Goal: Information Seeking & Learning: Learn about a topic

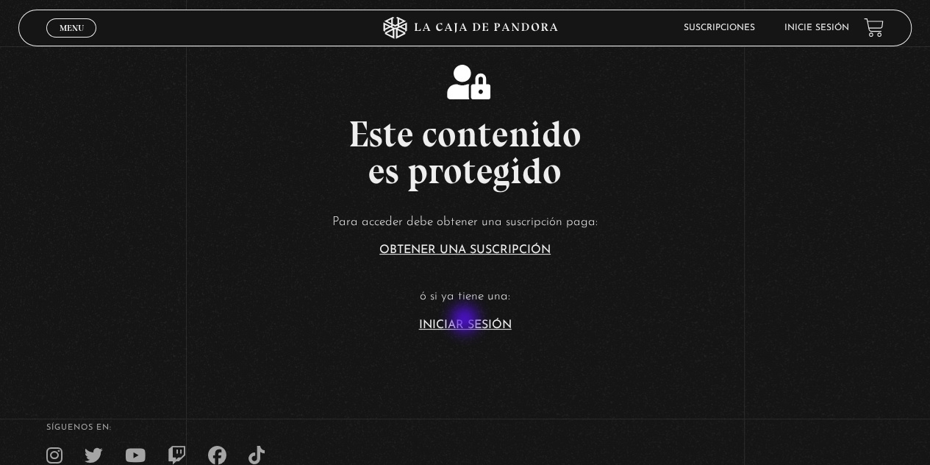
click at [466, 321] on link "Iniciar Sesión" at bounding box center [465, 325] width 93 height 12
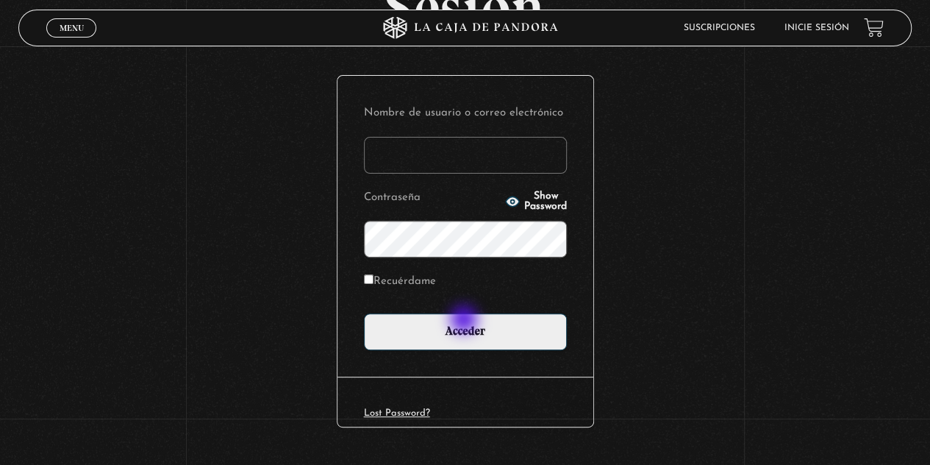
scroll to position [147, 0]
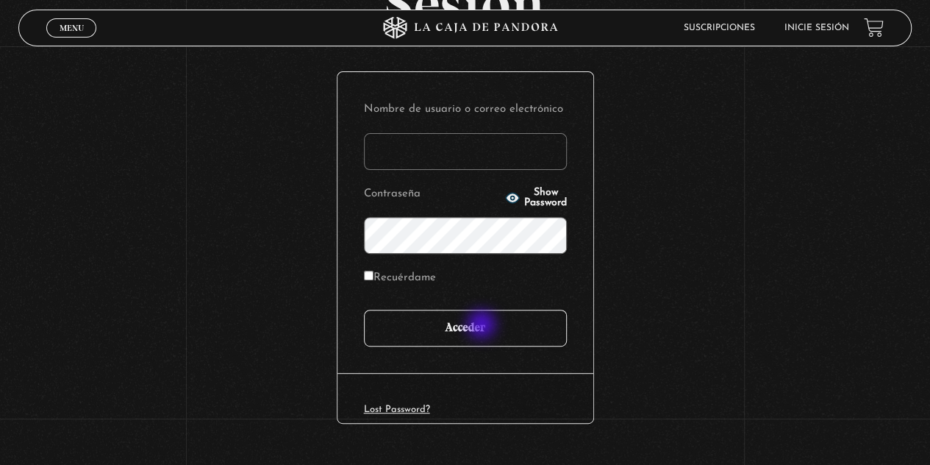
type input "wawis777"
click at [485, 326] on input "Acceder" at bounding box center [465, 327] width 203 height 37
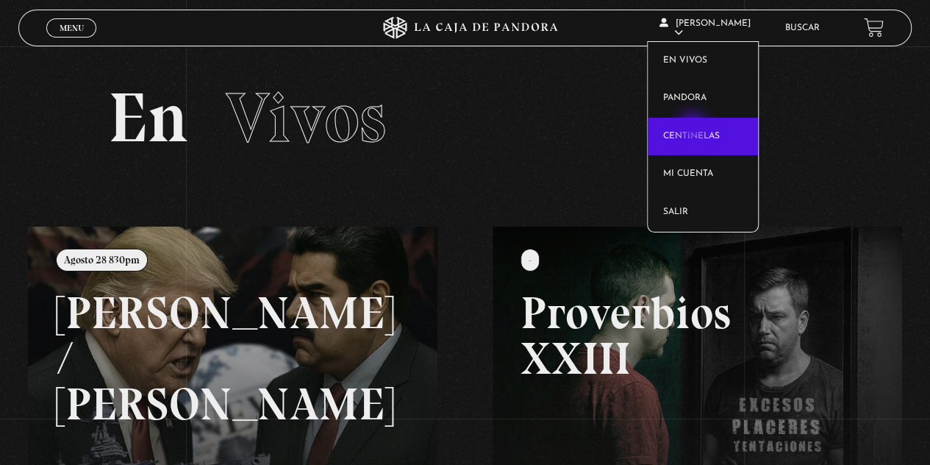
click at [694, 129] on link "Centinelas" at bounding box center [703, 137] width 110 height 38
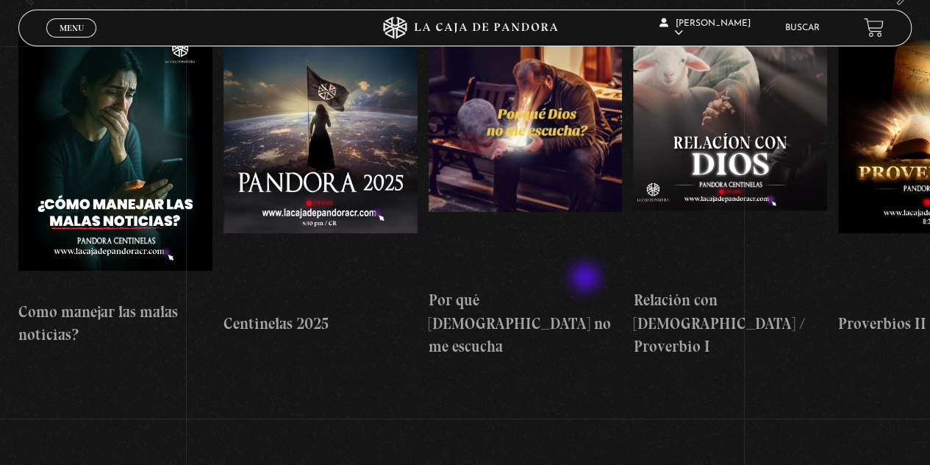
scroll to position [147, 0]
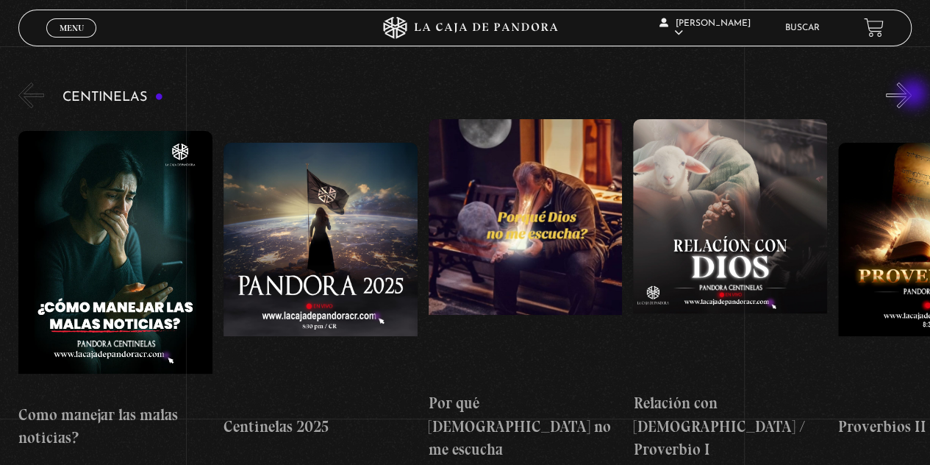
click at [912, 95] on button "»" at bounding box center [899, 95] width 26 height 26
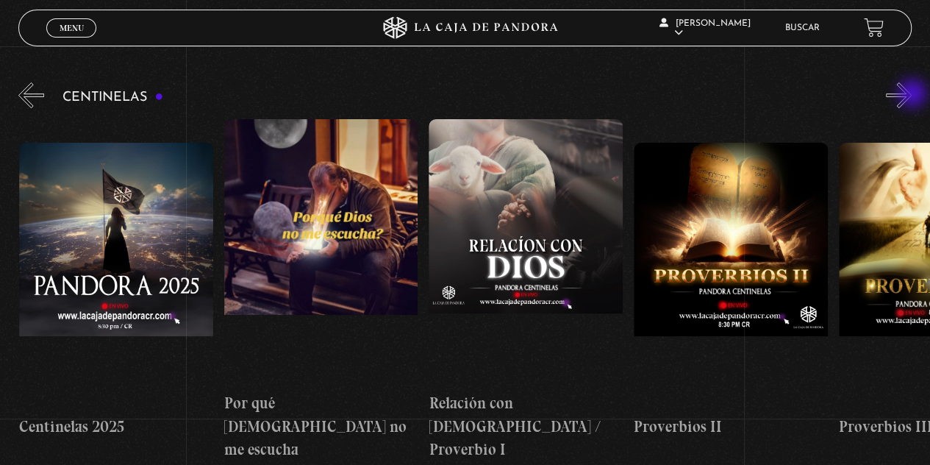
click at [912, 95] on button "»" at bounding box center [899, 95] width 26 height 26
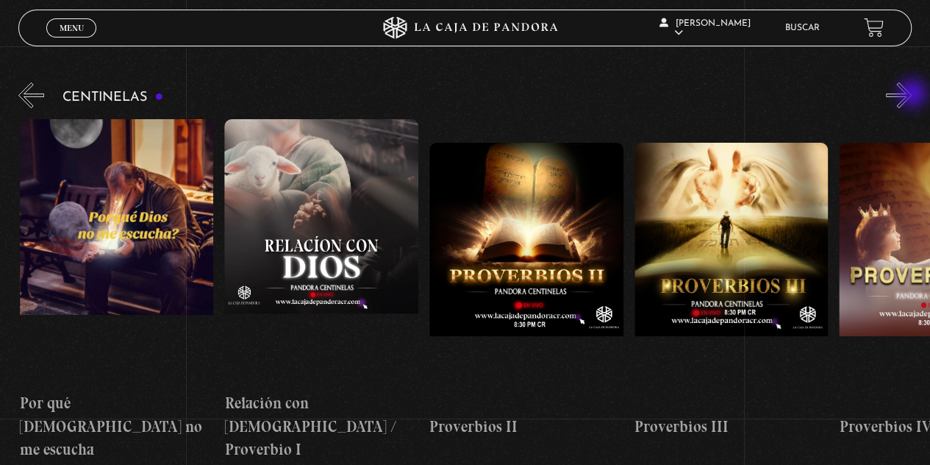
click at [912, 95] on button "»" at bounding box center [899, 95] width 26 height 26
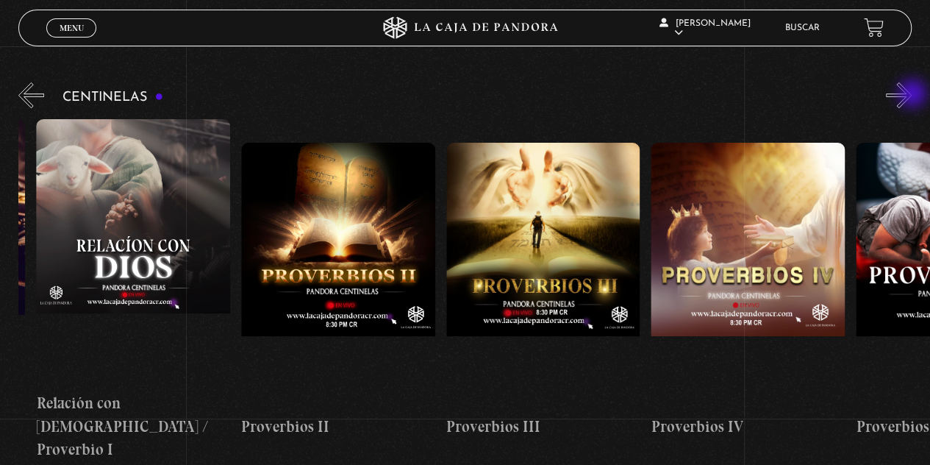
click at [912, 95] on button "»" at bounding box center [899, 95] width 26 height 26
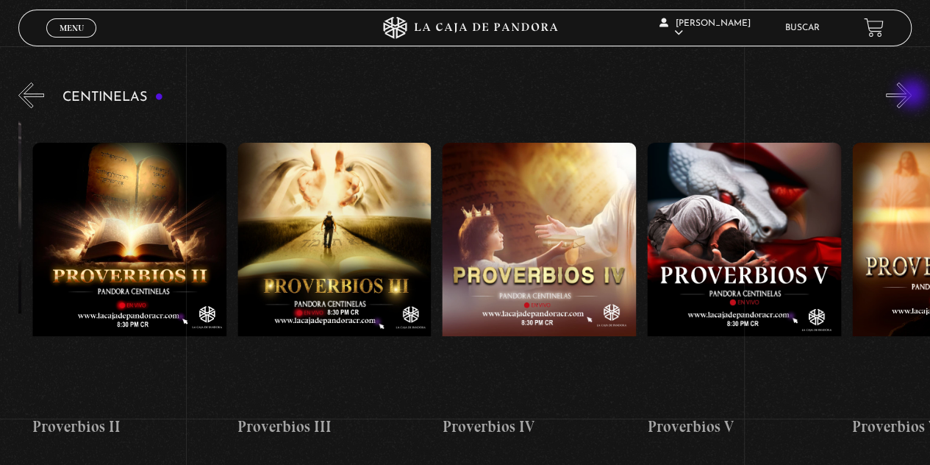
click at [912, 95] on button "»" at bounding box center [899, 95] width 26 height 26
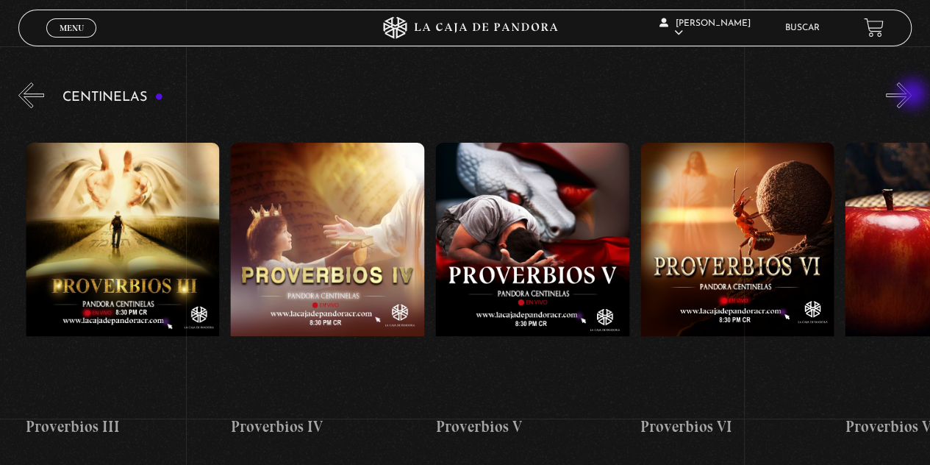
click at [912, 95] on button "»" at bounding box center [899, 95] width 26 height 26
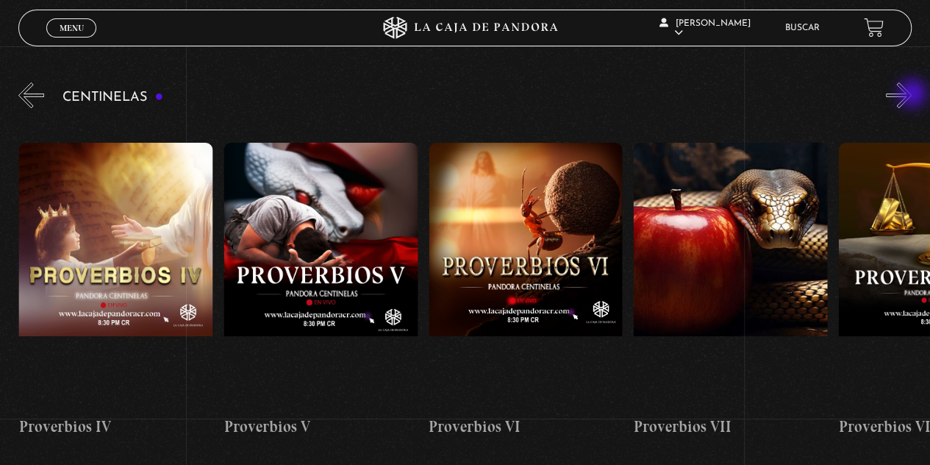
click at [912, 95] on button "»" at bounding box center [899, 95] width 26 height 26
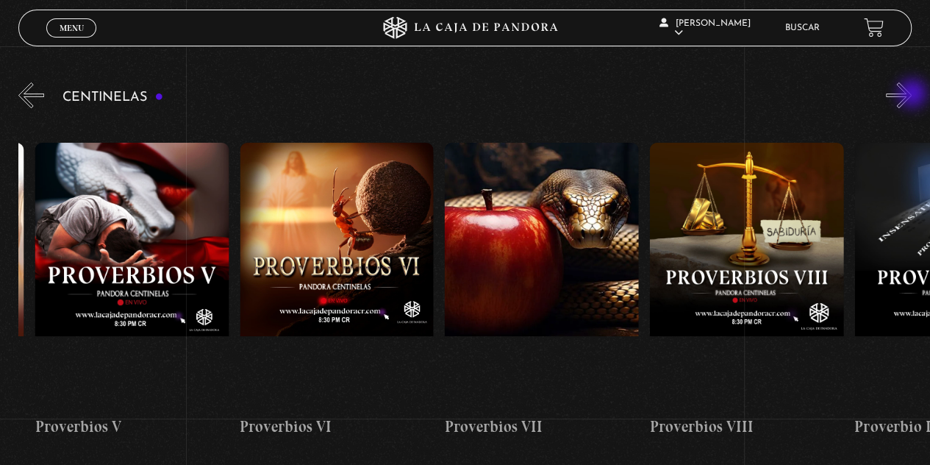
click at [912, 95] on button "»" at bounding box center [899, 95] width 26 height 26
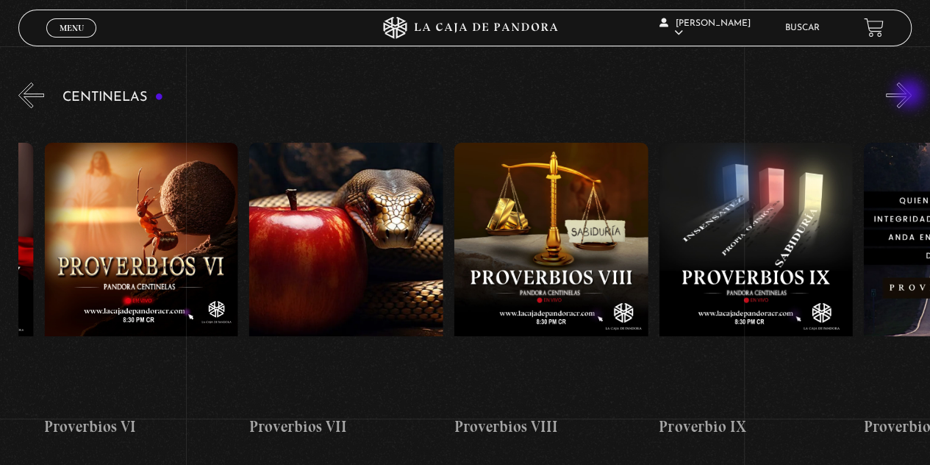
click at [911, 95] on button "»" at bounding box center [899, 95] width 26 height 26
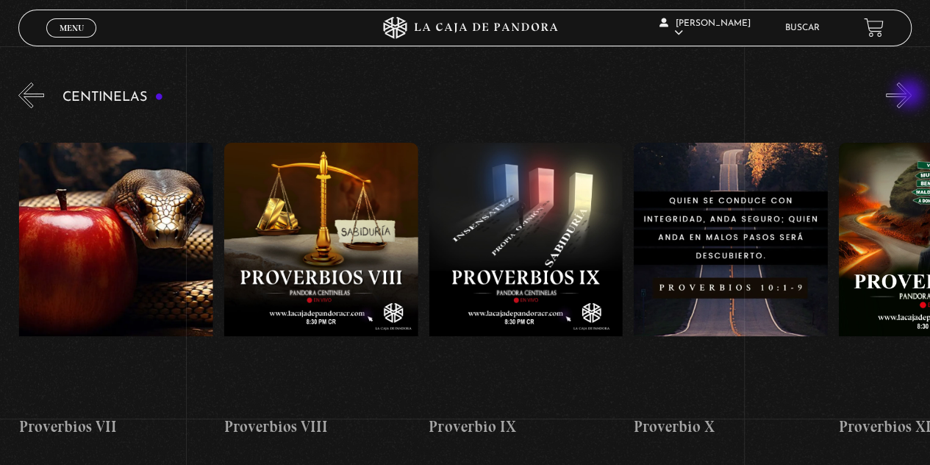
click at [911, 95] on button "»" at bounding box center [899, 95] width 26 height 26
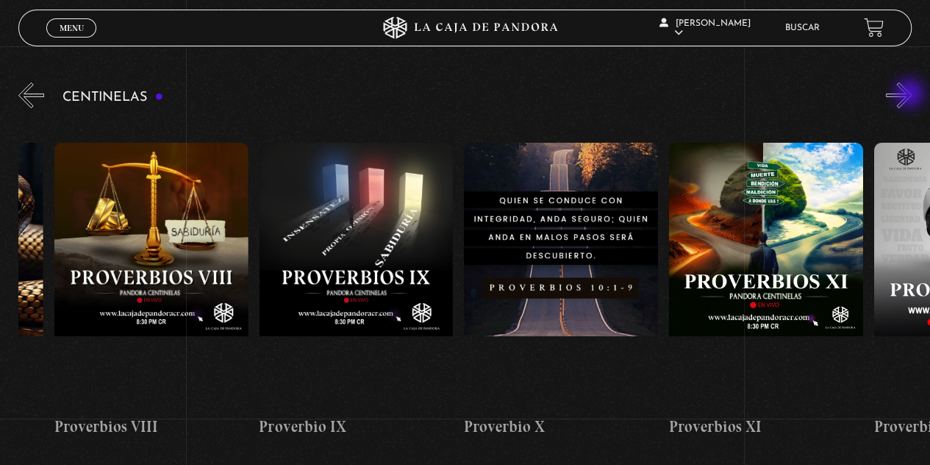
click at [911, 95] on button "»" at bounding box center [899, 95] width 26 height 26
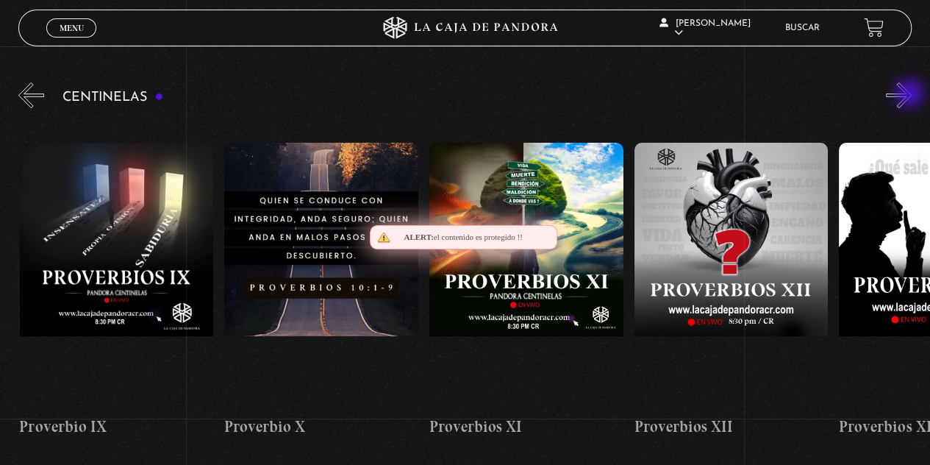
click at [911, 95] on button "»" at bounding box center [899, 95] width 26 height 26
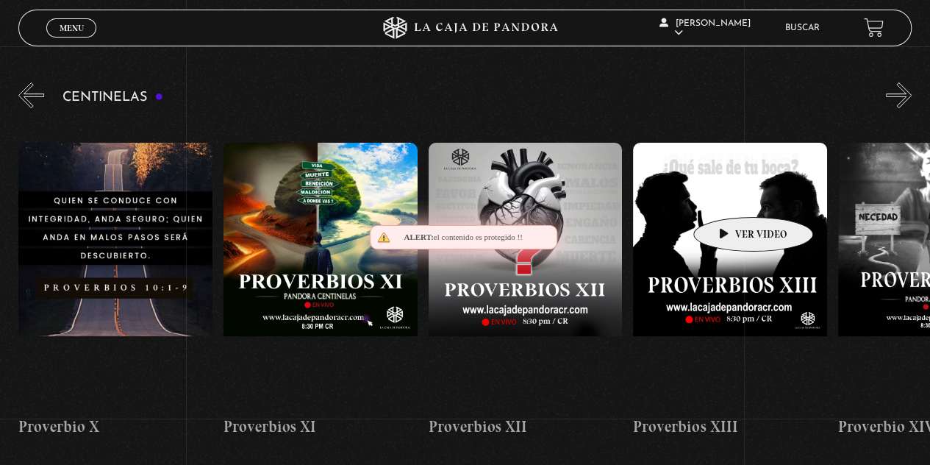
scroll to position [0, 0]
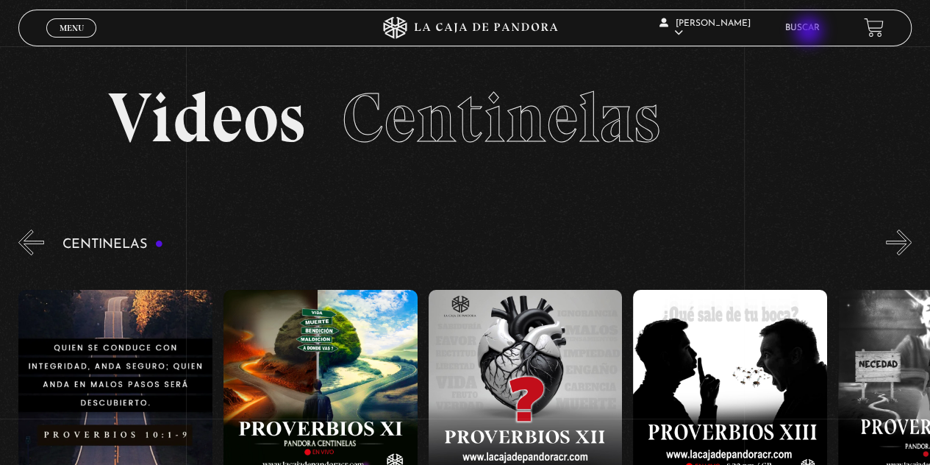
click at [809, 32] on link "Buscar" at bounding box center [802, 28] width 35 height 9
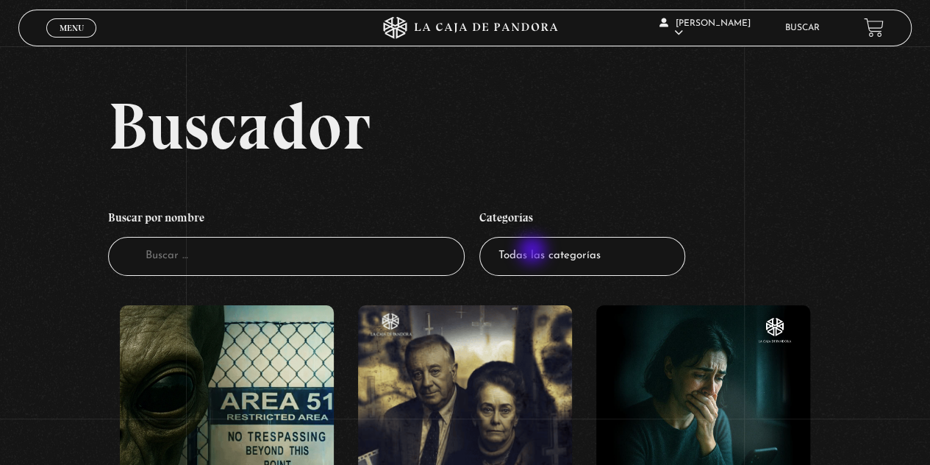
click at [534, 251] on select "Todas las categorías 11:11 Humanitario (1) Amo los [DATE] (2) Análisis de serie…" at bounding box center [582, 256] width 206 height 39
select select "centinelas"
click at [484, 237] on select "Todas las categorías 11:11 Humanitario (1) Amo los [DATE] (2) Análisis de serie…" at bounding box center [582, 256] width 206 height 39
click at [288, 250] on input "Buscador" at bounding box center [286, 256] width 357 height 39
type input "M"
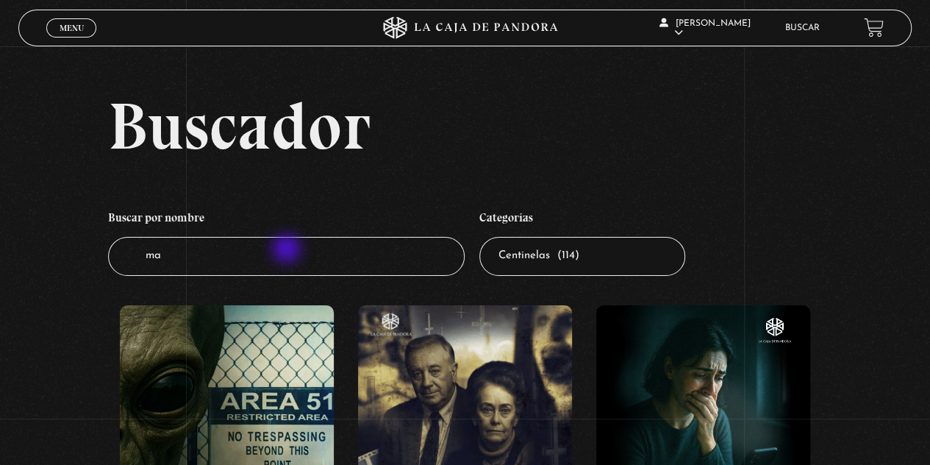
type input "mal"
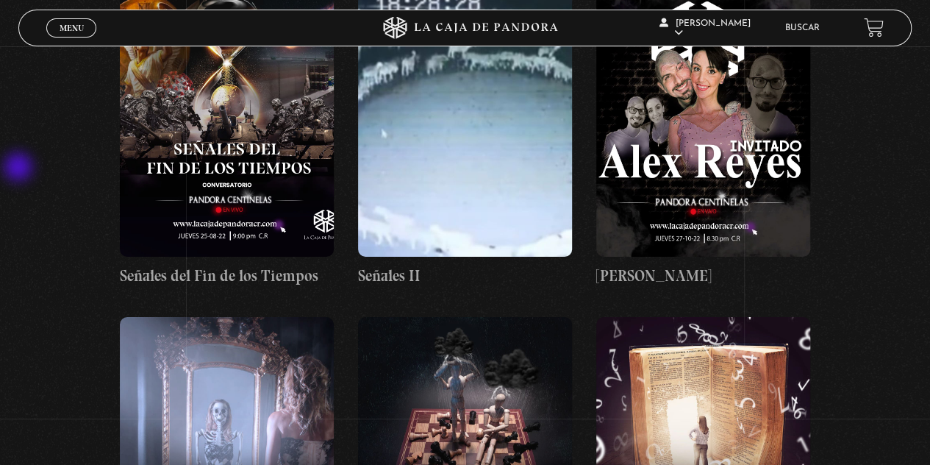
scroll to position [5440, 0]
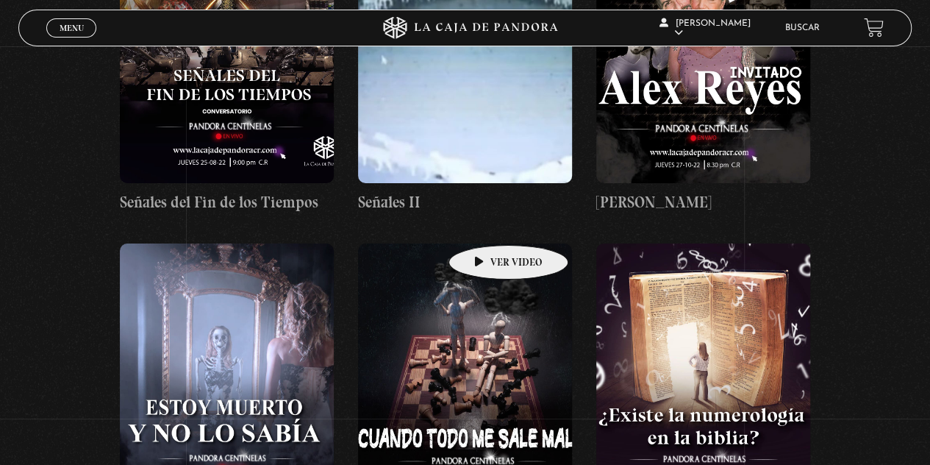
click at [485, 243] on figure at bounding box center [465, 375] width 214 height 265
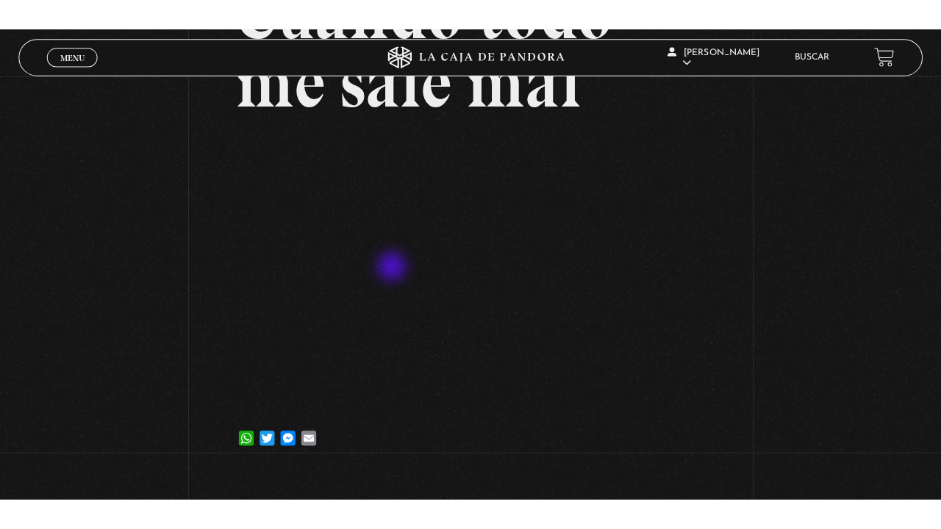
scroll to position [147, 0]
